Goal: Task Accomplishment & Management: Manage account settings

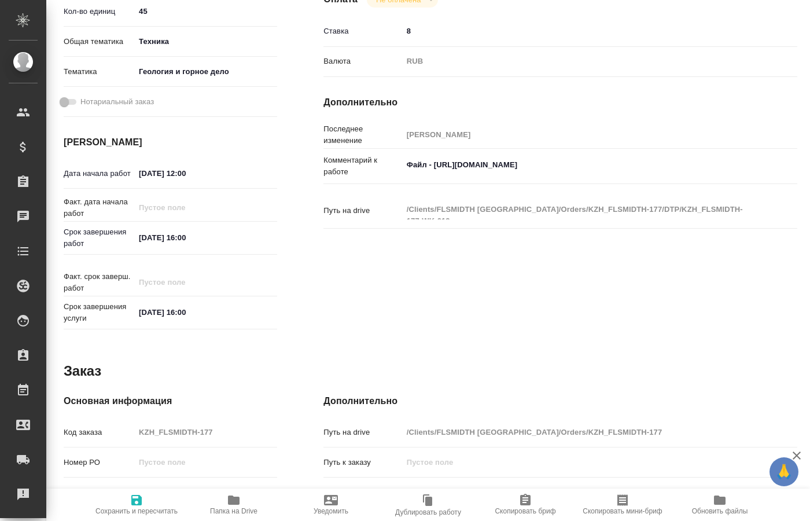
scroll to position [328, 0]
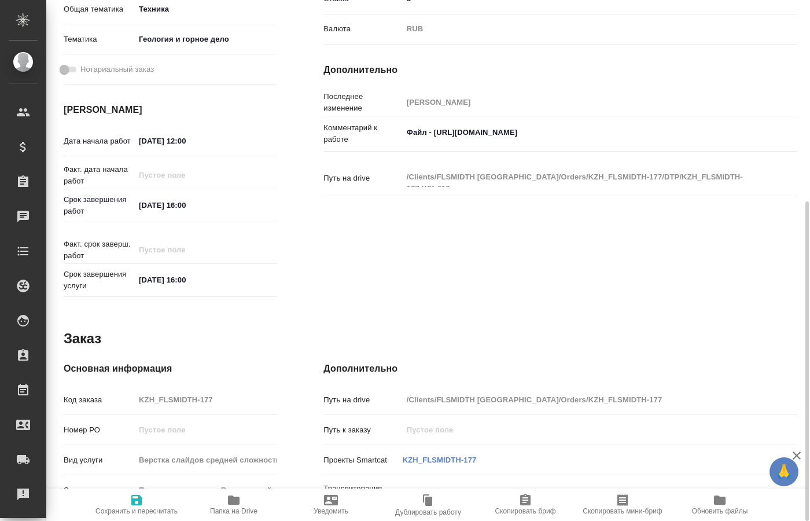
click at [232, 512] on span "Папка на Drive" at bounding box center [233, 511] width 47 height 8
drag, startPoint x: 619, startPoint y: 129, endPoint x: 436, endPoint y: 130, distance: 182.9
click at [436, 130] on textarea "Файл - [URL][DOMAIN_NAME]" at bounding box center [580, 133] width 354 height 20
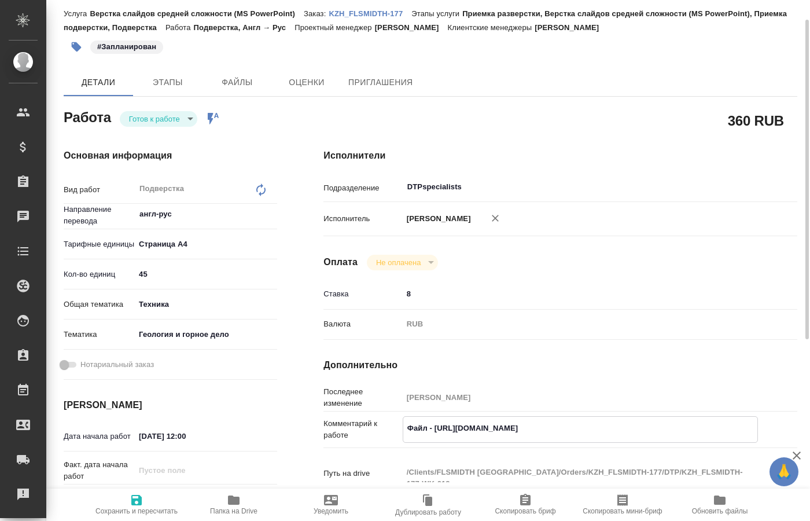
click at [185, 120] on body "🙏 .cls-1 fill:#fff; AWATERA [PERSON_NAME] Спецификации Заказы 0 Чаты Todo Проек…" at bounding box center [405, 260] width 810 height 521
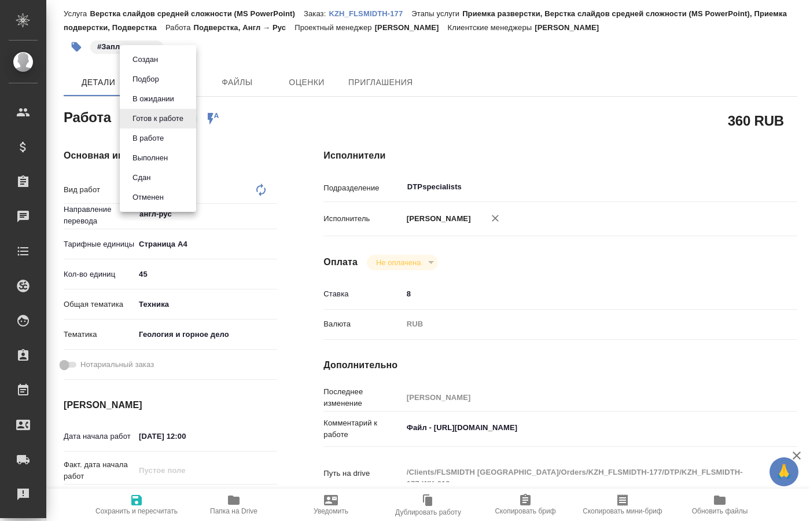
click at [164, 136] on button "В работе" at bounding box center [148, 138] width 38 height 13
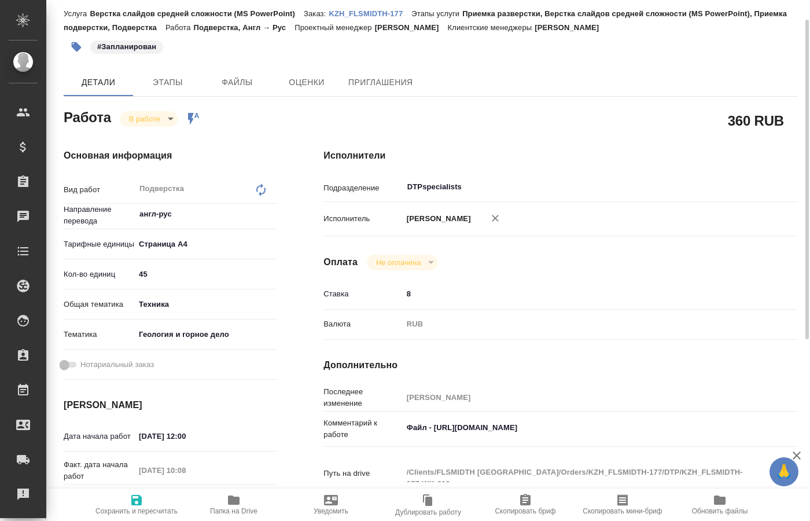
type textarea "x"
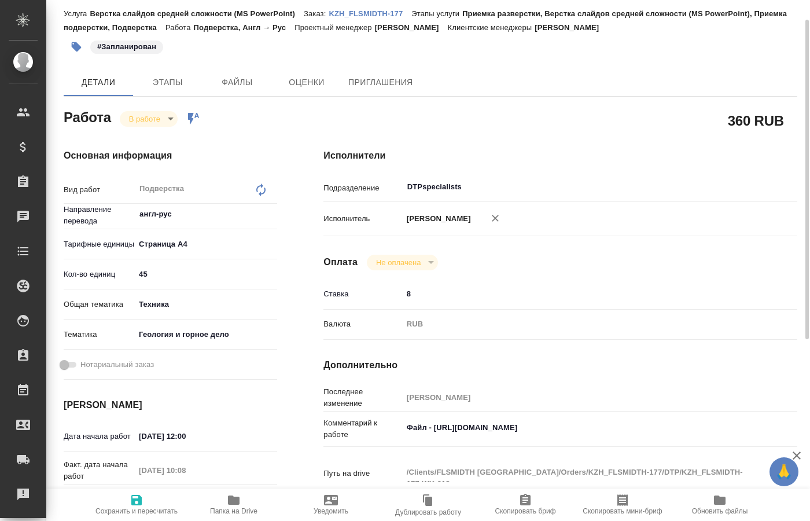
type textarea "x"
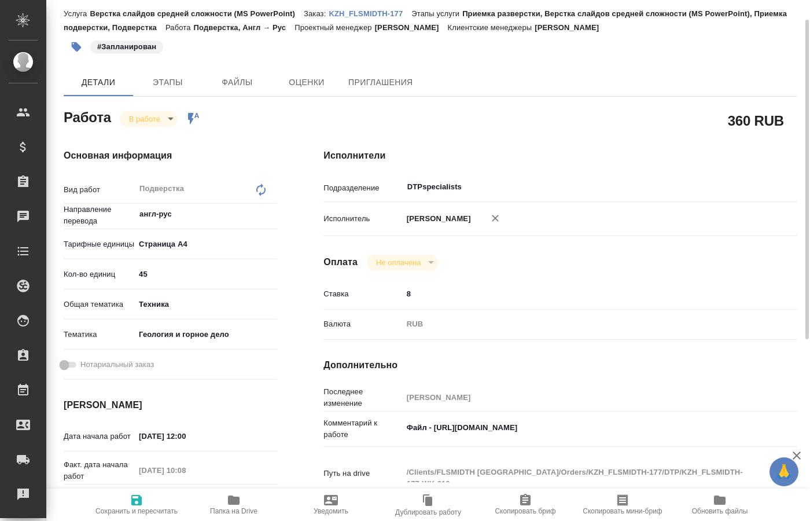
type textarea "x"
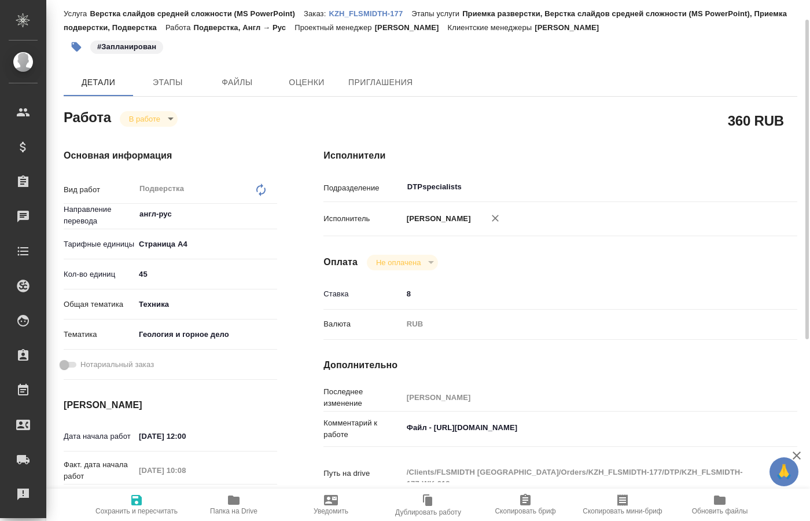
type textarea "x"
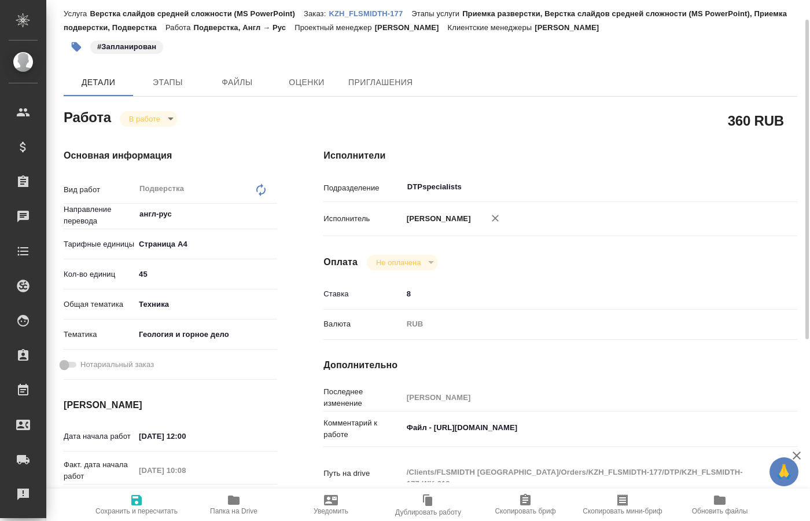
type textarea "x"
